Goal: Information Seeking & Learning: Learn about a topic

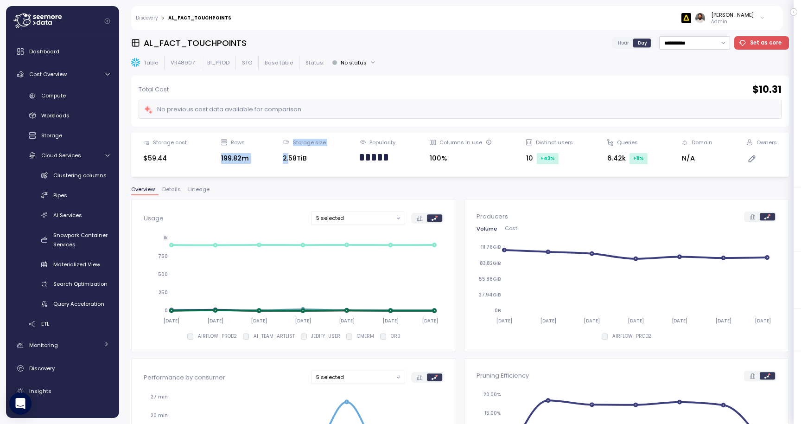
drag, startPoint x: 217, startPoint y: 155, endPoint x: 291, endPoint y: 155, distance: 74.2
click at [291, 155] on div "Storage cost $59.44 Rows 199.82m Storage size 2.58TiB Popularity Columns in use…" at bounding box center [460, 155] width 646 height 32
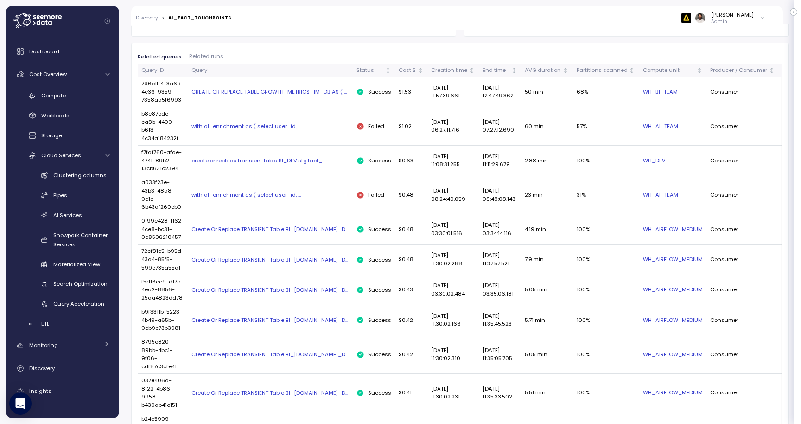
click at [303, 88] on div "CREATE OR REPLACE TABLE GROWTH_METRICS_1M_DB AS ( ..." at bounding box center [271, 91] width 158 height 7
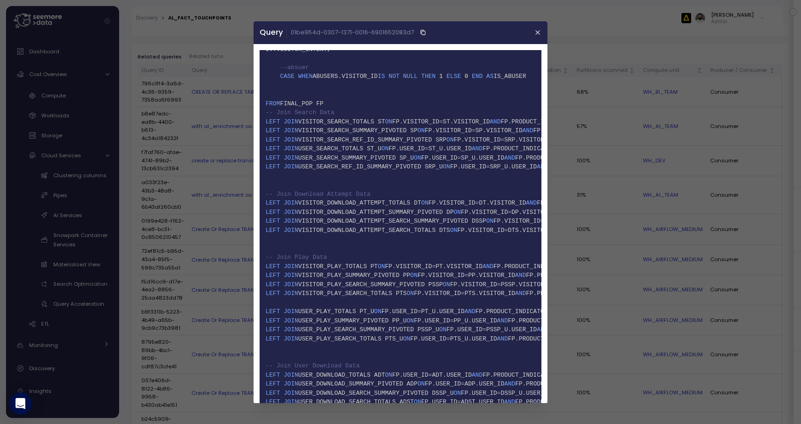
scroll to position [7146, 0]
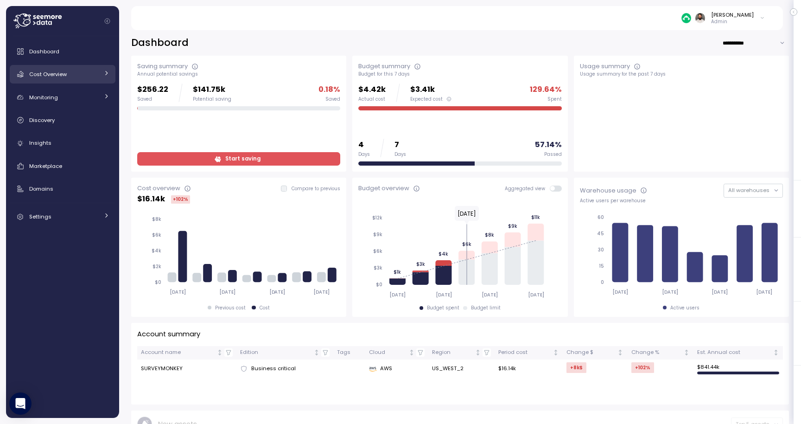
click at [100, 66] on link "Cost Overview" at bounding box center [63, 74] width 106 height 19
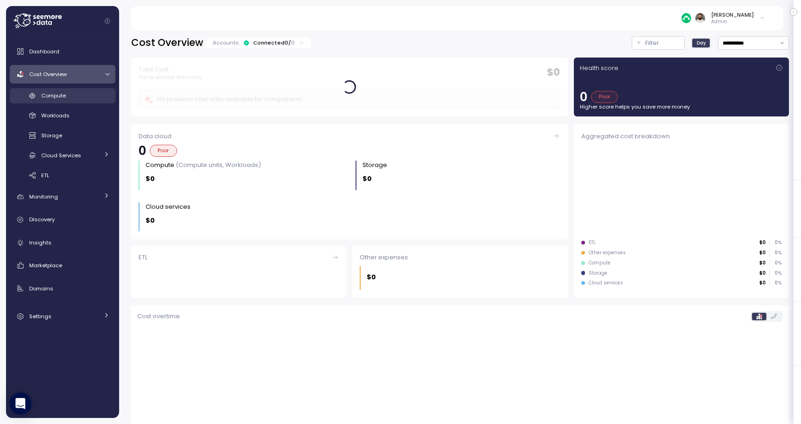
click at [90, 100] on div "Compute" at bounding box center [75, 95] width 68 height 9
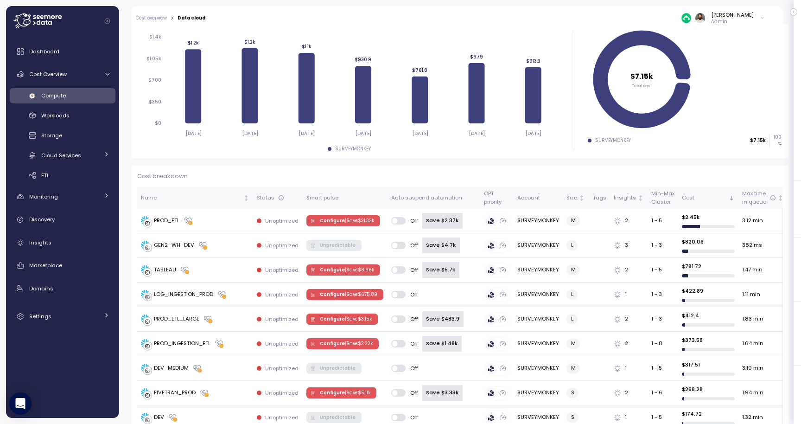
scroll to position [72, 0]
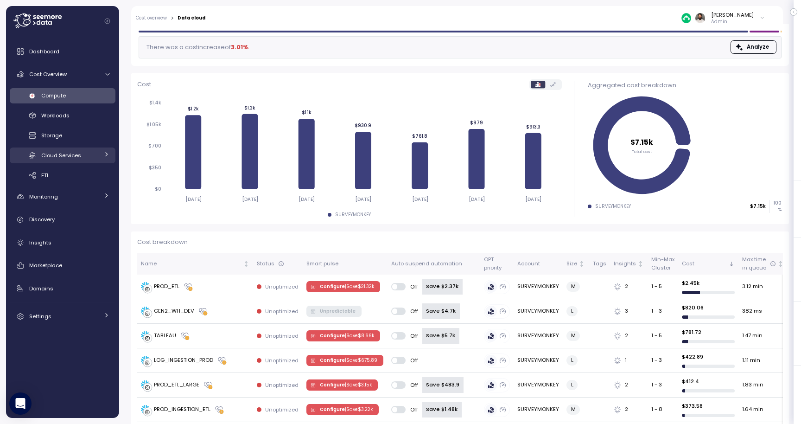
click at [87, 154] on div "Cloud Services" at bounding box center [70, 155] width 58 height 9
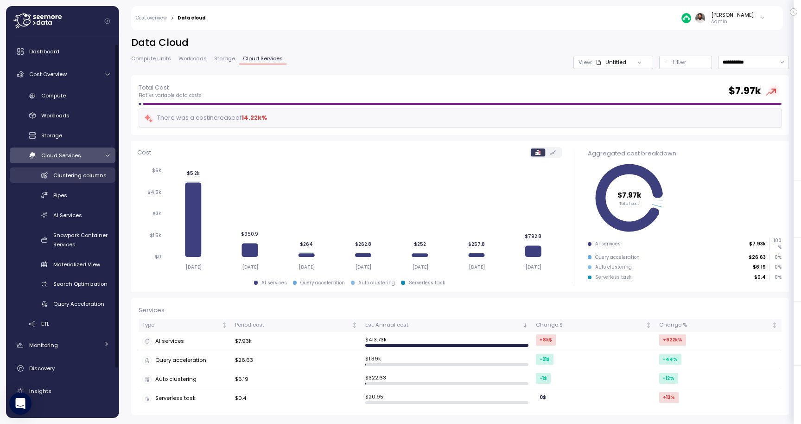
scroll to position [66, 0]
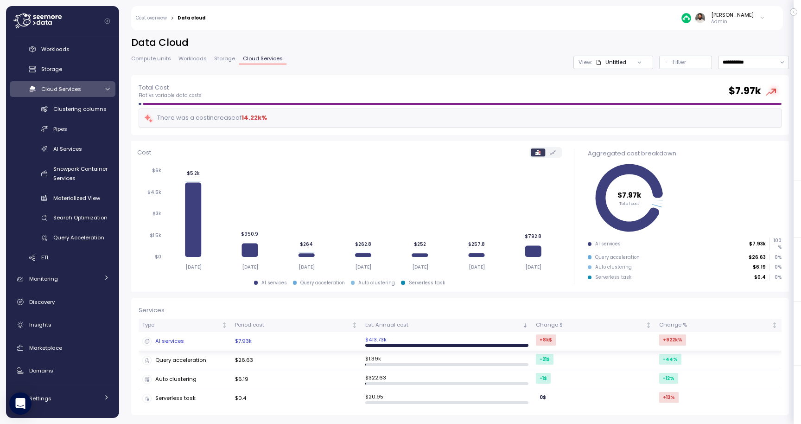
click at [264, 342] on td "$7.93k" at bounding box center [296, 341] width 130 height 19
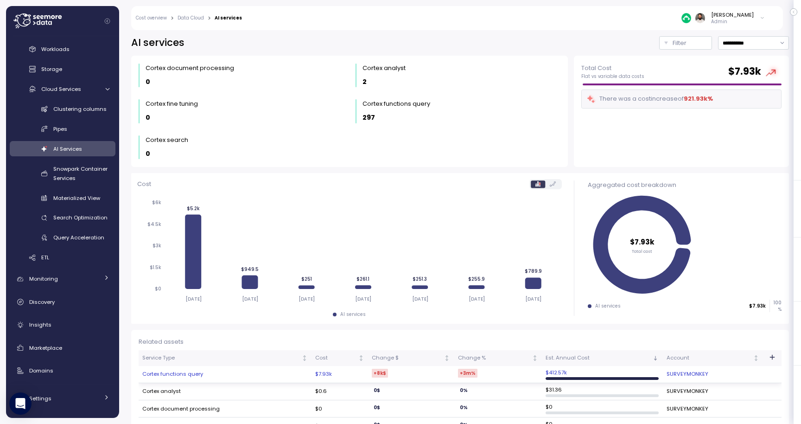
click at [269, 374] on td "Cortex functions query" at bounding box center [225, 374] width 173 height 17
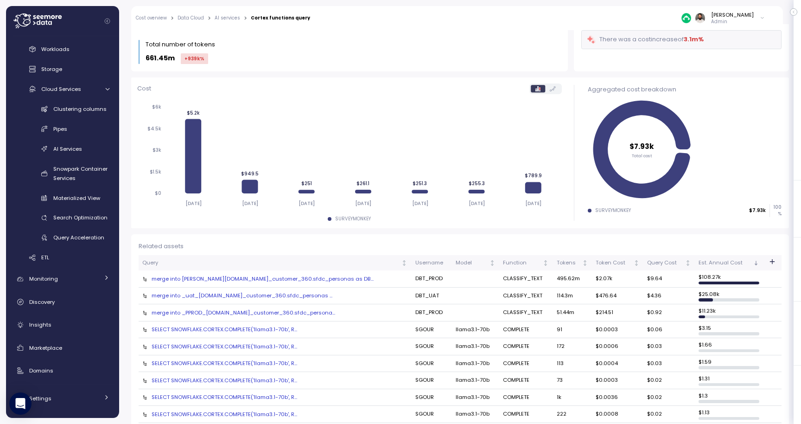
scroll to position [47, 0]
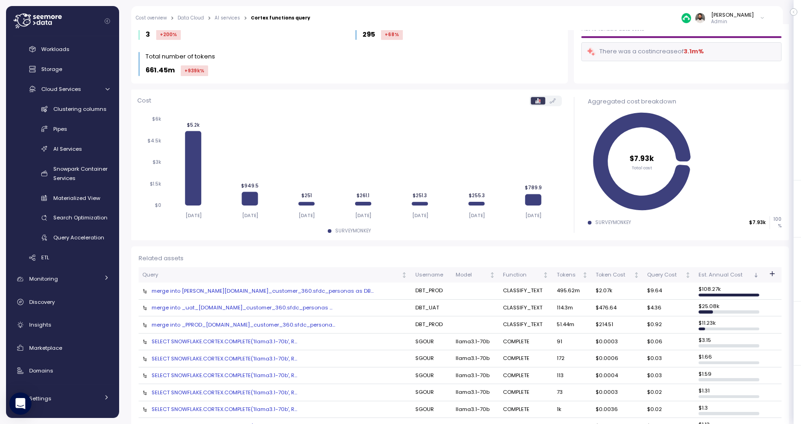
click at [280, 291] on div "merge into [PERSON_NAME][DOMAIN_NAME]_customer_360.sfdc_personas as DB..." at bounding box center [274, 290] width 265 height 7
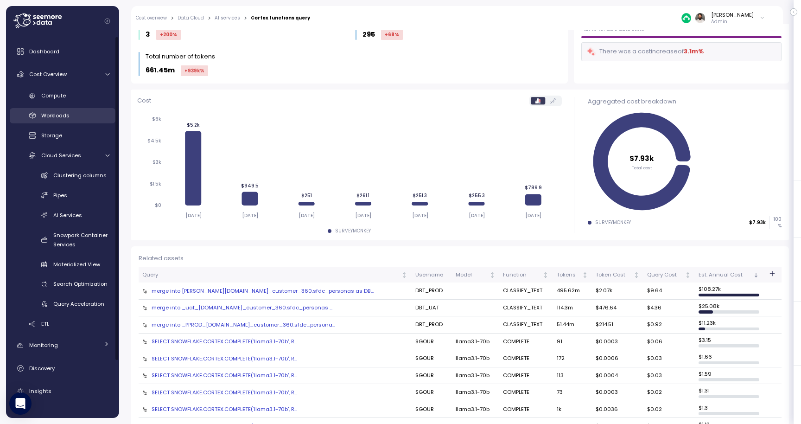
click at [76, 114] on div "Workloads" at bounding box center [75, 115] width 68 height 9
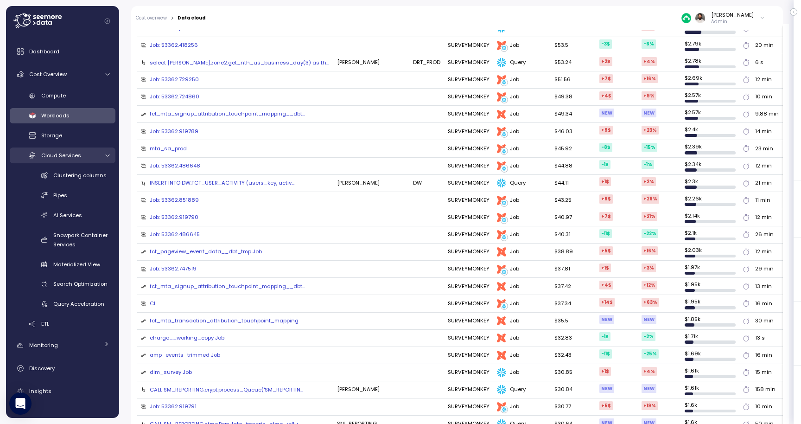
scroll to position [430, 0]
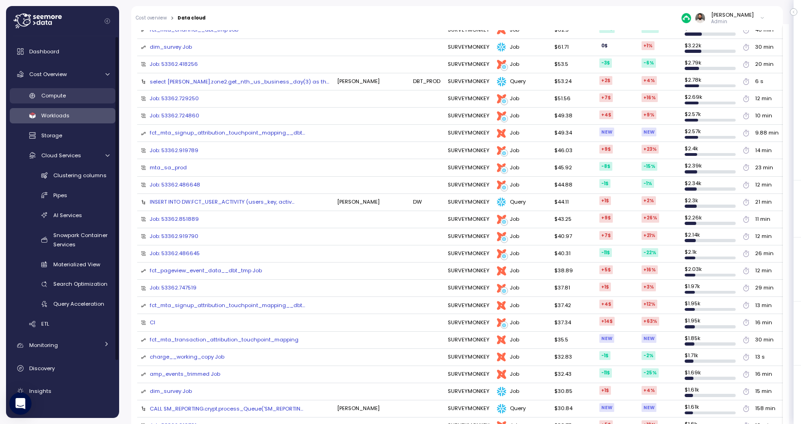
click at [74, 91] on div "Compute" at bounding box center [75, 95] width 68 height 9
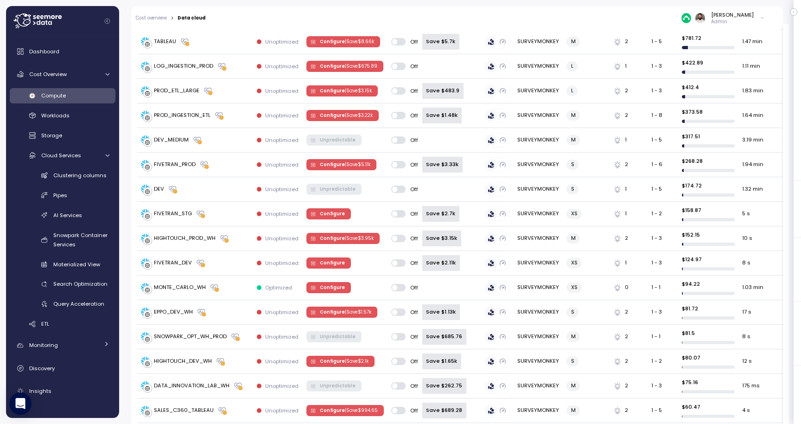
scroll to position [187, 0]
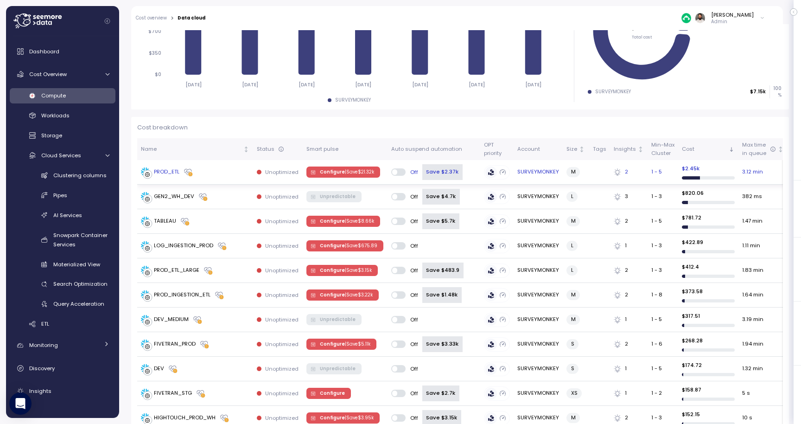
click at [215, 173] on div "PROD_ETL" at bounding box center [195, 171] width 109 height 9
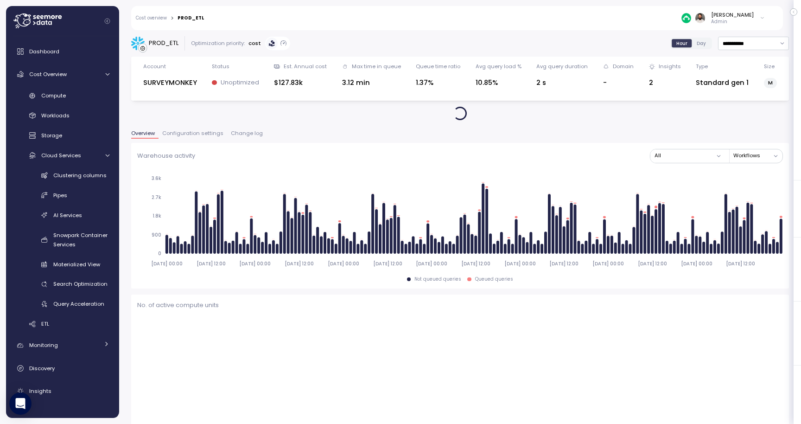
click at [198, 136] on span "Configuration settings" at bounding box center [192, 133] width 61 height 5
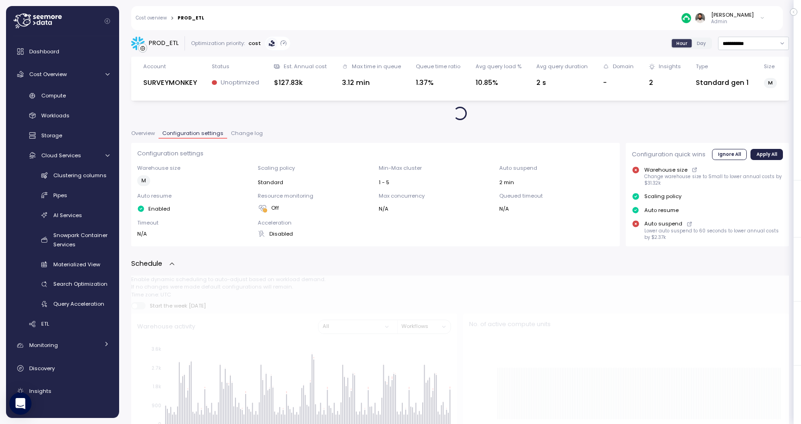
click at [246, 142] on div "Overview Configuration settings Change log" at bounding box center [460, 137] width 658 height 12
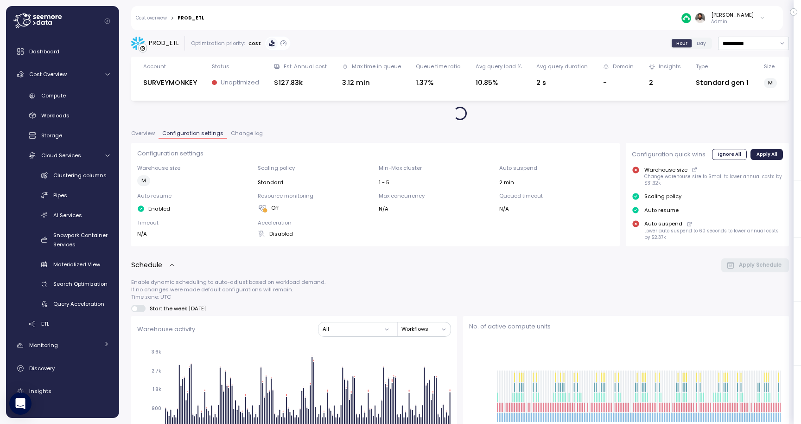
click at [246, 137] on button "Change log" at bounding box center [246, 135] width 39 height 8
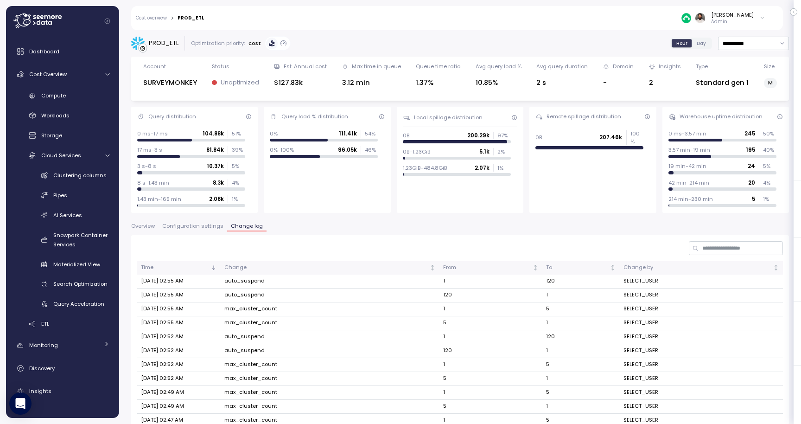
click at [198, 230] on button "Configuration settings" at bounding box center [193, 228] width 69 height 8
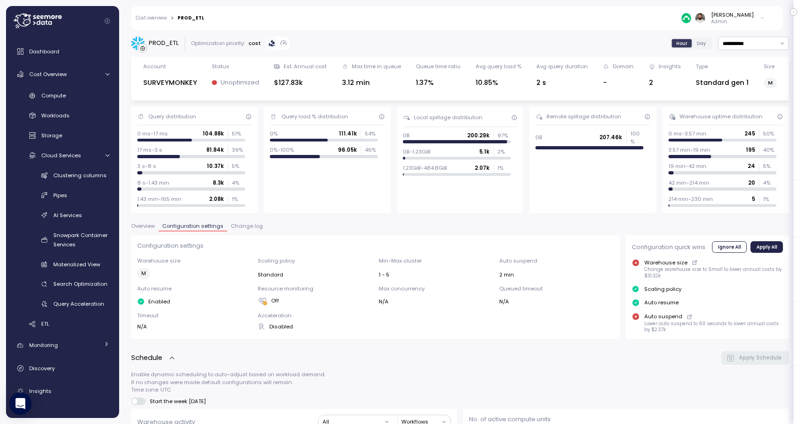
click at [238, 224] on span "Change log" at bounding box center [247, 226] width 32 height 5
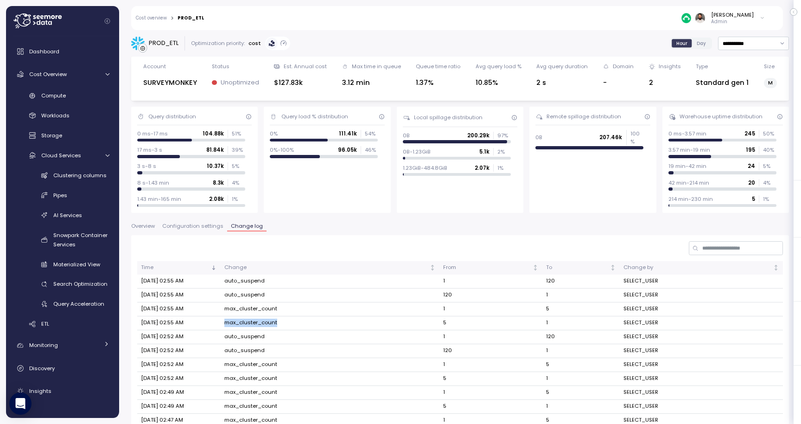
drag, startPoint x: 229, startPoint y: 323, endPoint x: 282, endPoint y: 323, distance: 53.3
click at [282, 323] on td "max_cluster_count" at bounding box center [330, 323] width 219 height 14
drag, startPoint x: 438, startPoint y: 326, endPoint x: 464, endPoint y: 326, distance: 26.0
click at [464, 326] on td "5" at bounding box center [491, 323] width 103 height 14
drag, startPoint x: 541, startPoint y: 326, endPoint x: 550, endPoint y: 326, distance: 9.3
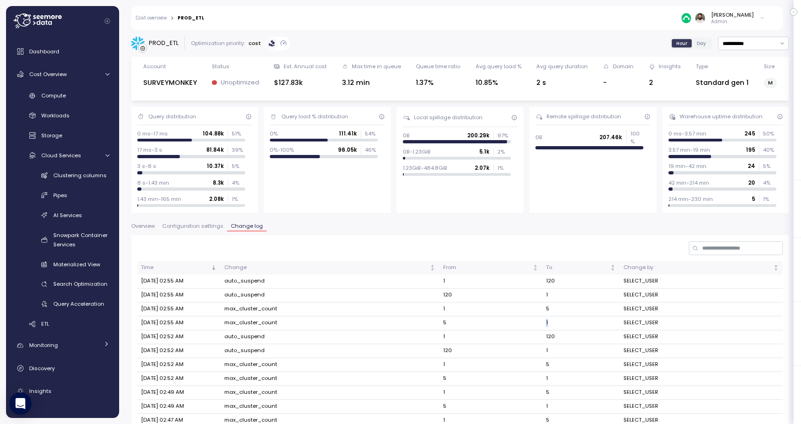
click at [550, 326] on tr "[DATE] 02:55 AM max_cluster_count 5 1 SELECT_USER" at bounding box center [460, 323] width 646 height 14
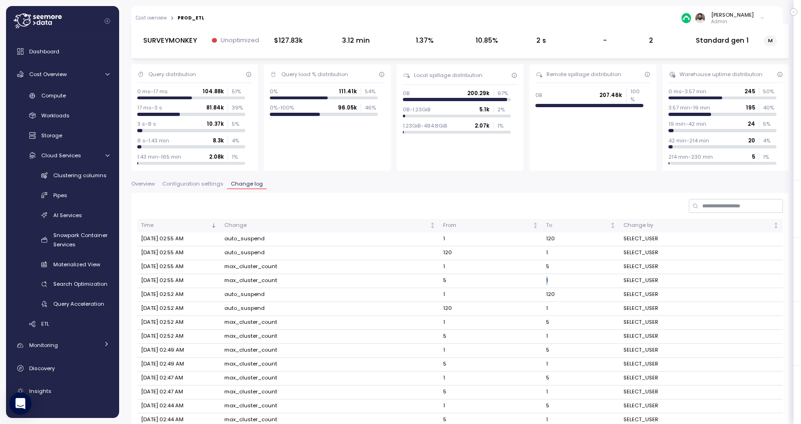
scroll to position [47, 0]
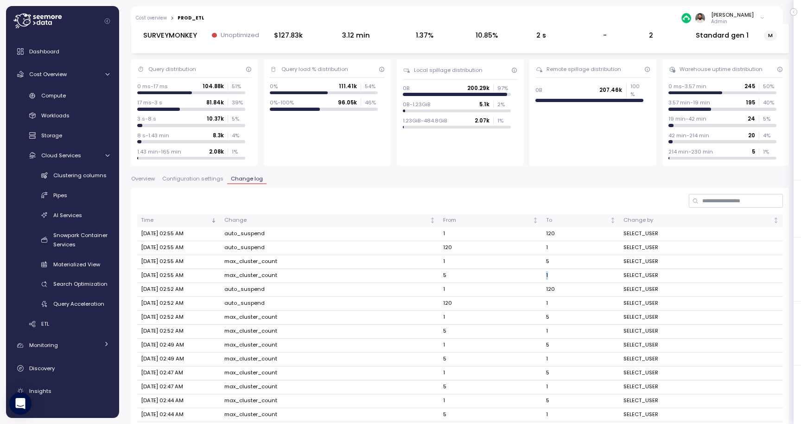
click at [200, 176] on span "Configuration settings" at bounding box center [192, 178] width 61 height 5
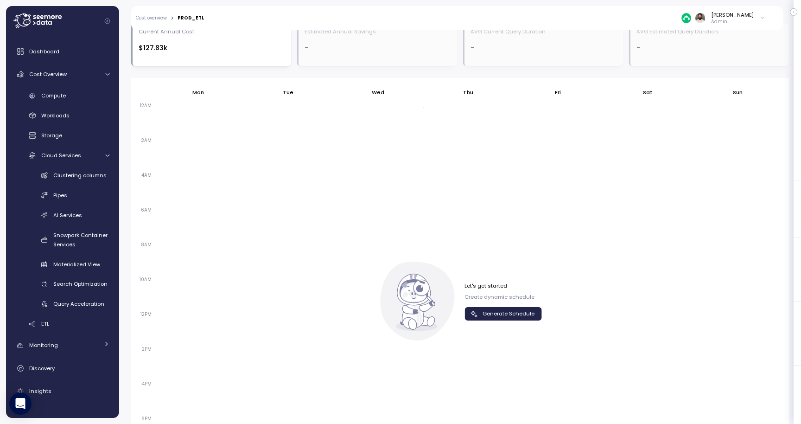
scroll to position [642, 0]
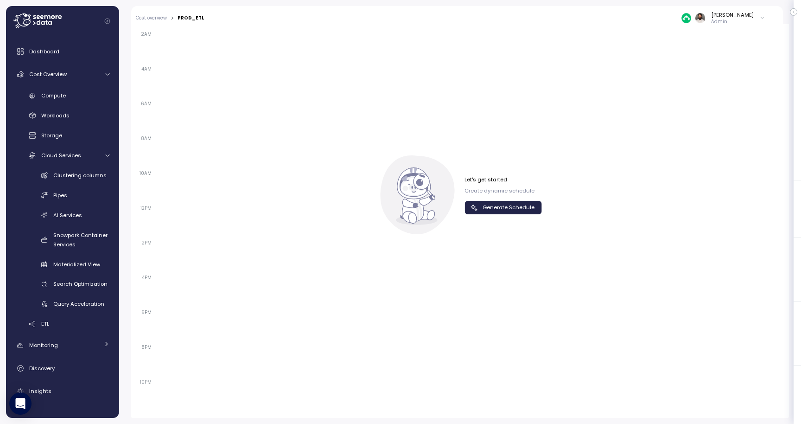
click at [489, 212] on span "Generate Schedule" at bounding box center [509, 207] width 52 height 13
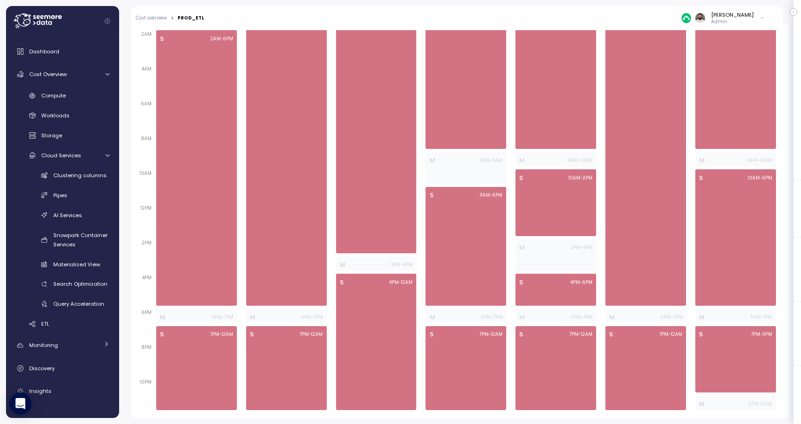
scroll to position [0, 0]
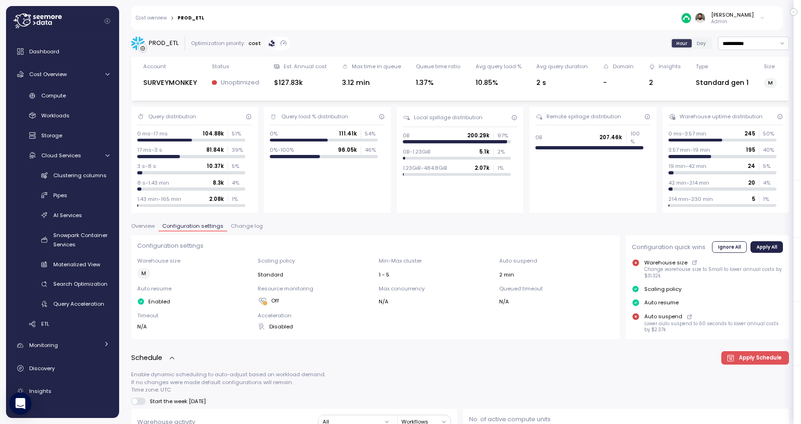
click at [165, 45] on div "PROD_ETL" at bounding box center [164, 42] width 30 height 9
copy div "PROD_ETL"
click at [147, 226] on span "Overview" at bounding box center [143, 226] width 24 height 5
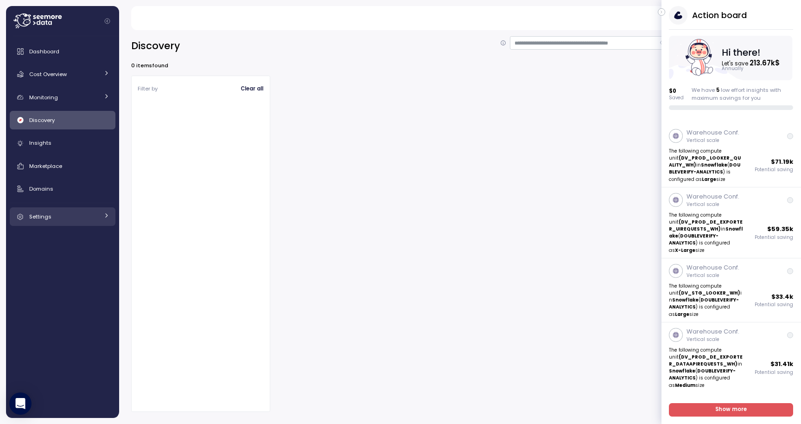
click at [75, 221] on div "Settings" at bounding box center [64, 216] width 70 height 9
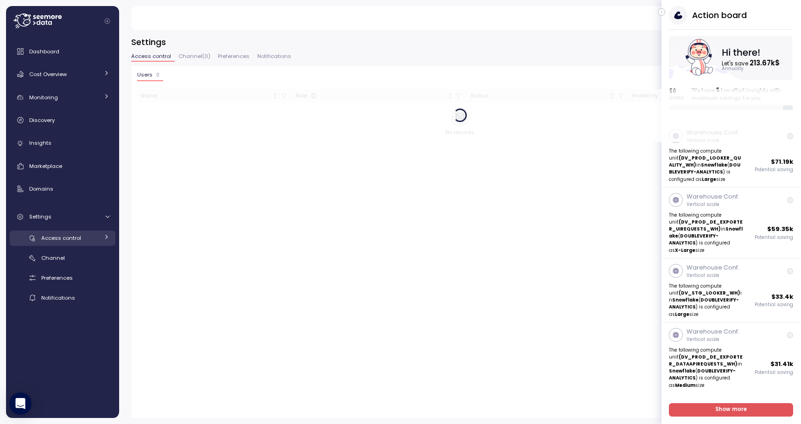
click at [75, 233] on div "Access control" at bounding box center [70, 237] width 58 height 9
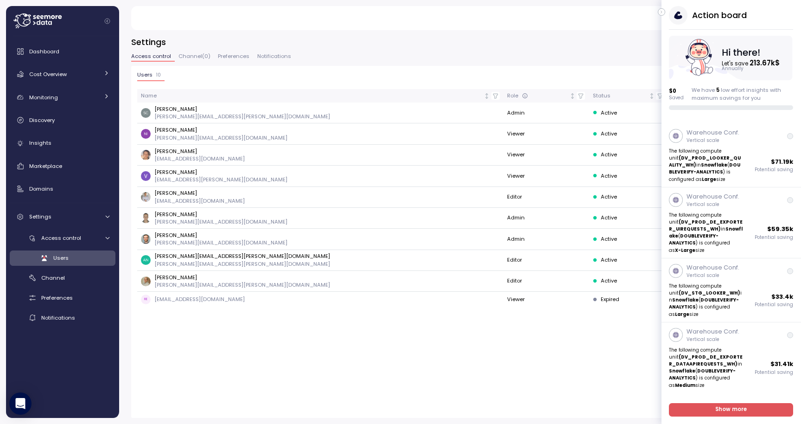
click at [661, 10] on icon "button" at bounding box center [662, 11] width 4 height 11
